Goal: Task Accomplishment & Management: Use online tool/utility

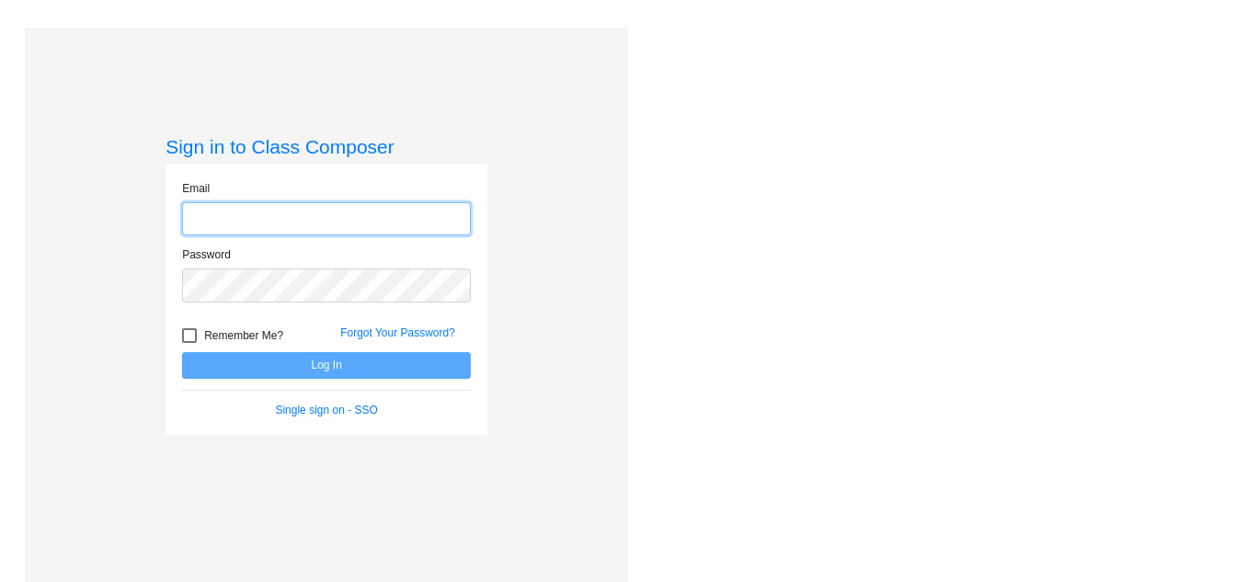
type input "[EMAIL_ADDRESS][DOMAIN_NAME]"
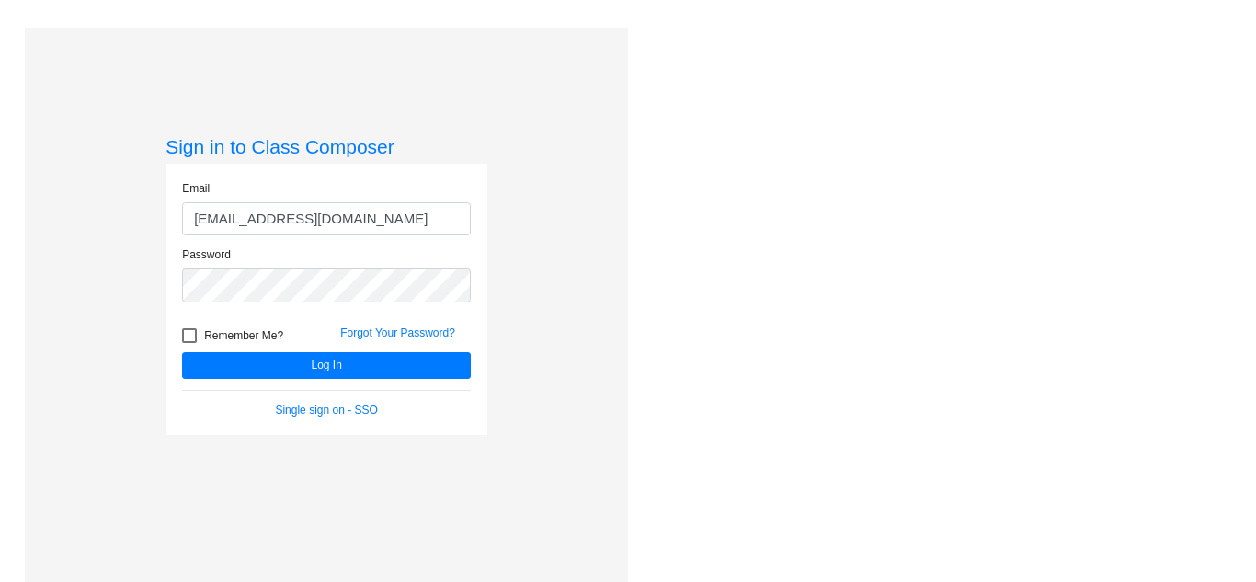
click at [636, 377] on div "Love Class Composer? Share it with a friend! If you're happy with Class Compose…" at bounding box center [936, 319] width 617 height 582
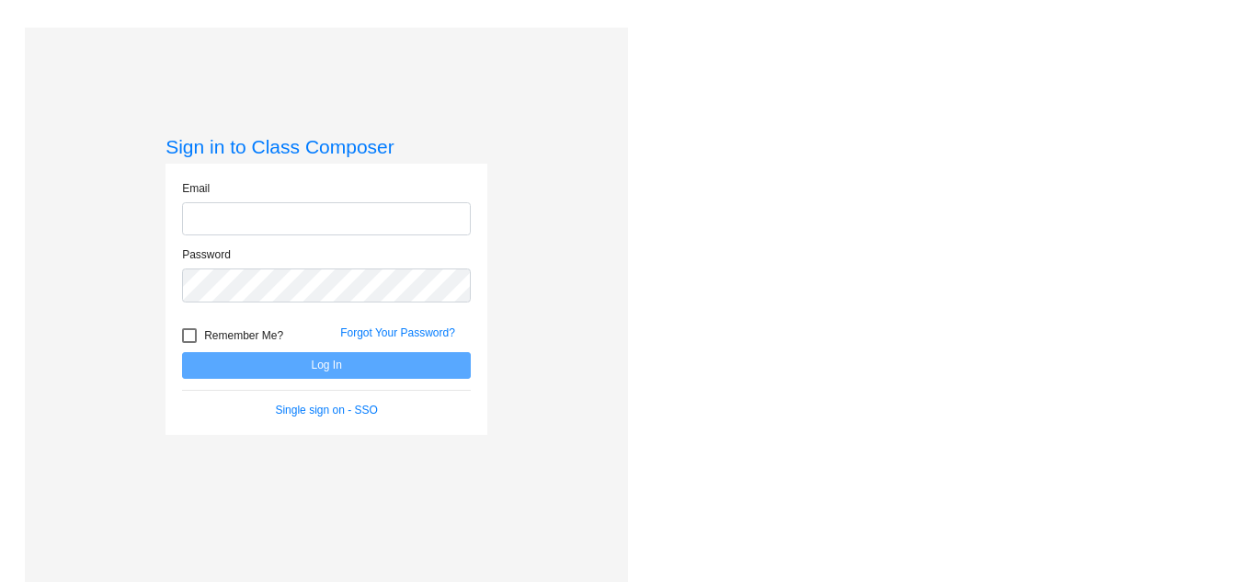
type input "[EMAIL_ADDRESS][DOMAIN_NAME]"
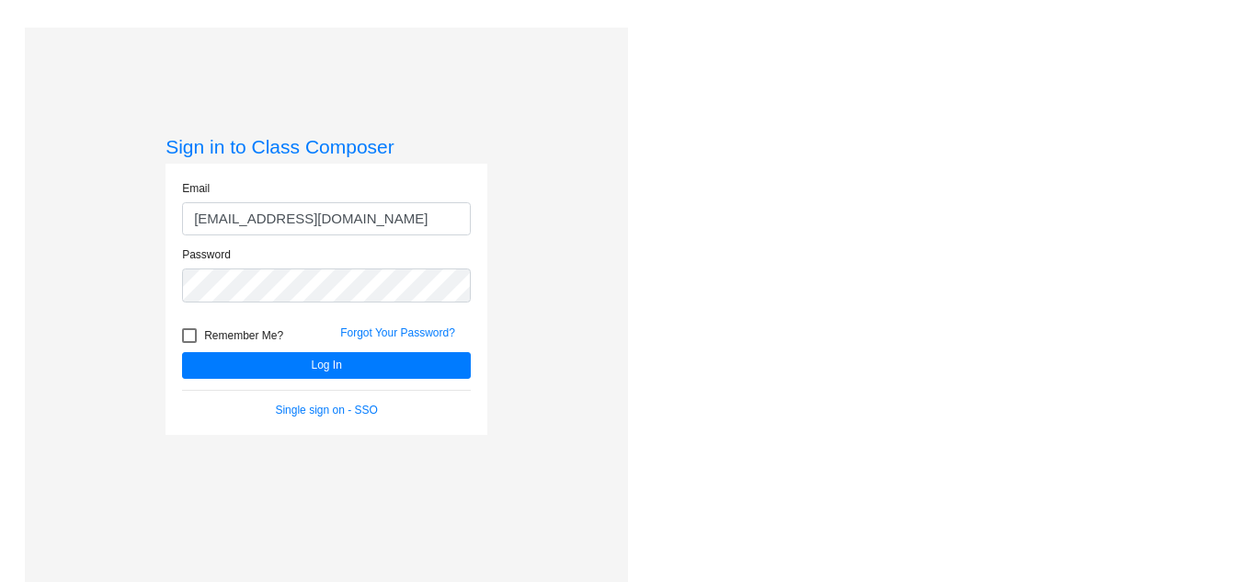
click at [772, 165] on div "Love Class Composer? Share it with a friend! If you're happy with Class Compose…" at bounding box center [936, 319] width 617 height 582
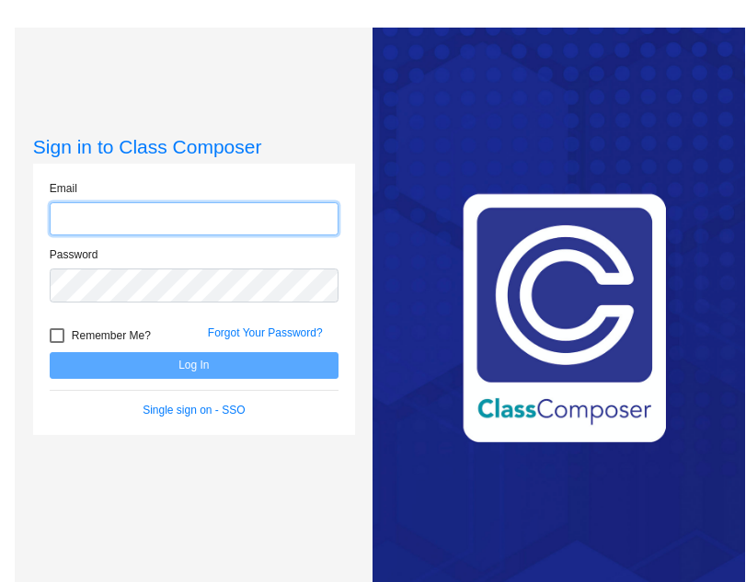
type input "[EMAIL_ADDRESS][DOMAIN_NAME]"
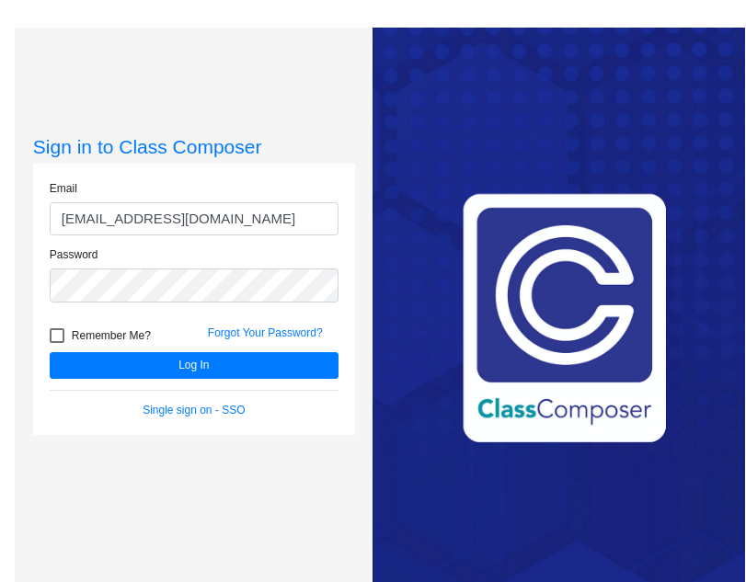
click at [392, 83] on div "Love Class Composer? Share it with a friend! If you're happy with Class Compose…" at bounding box center [558, 319] width 372 height 582
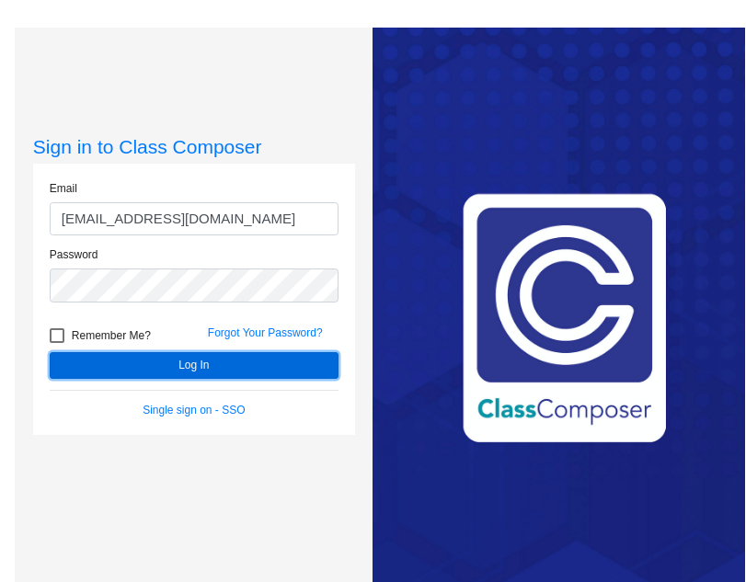
click at [271, 371] on button "Log In" at bounding box center [194, 365] width 289 height 27
